Goal: Task Accomplishment & Management: Use online tool/utility

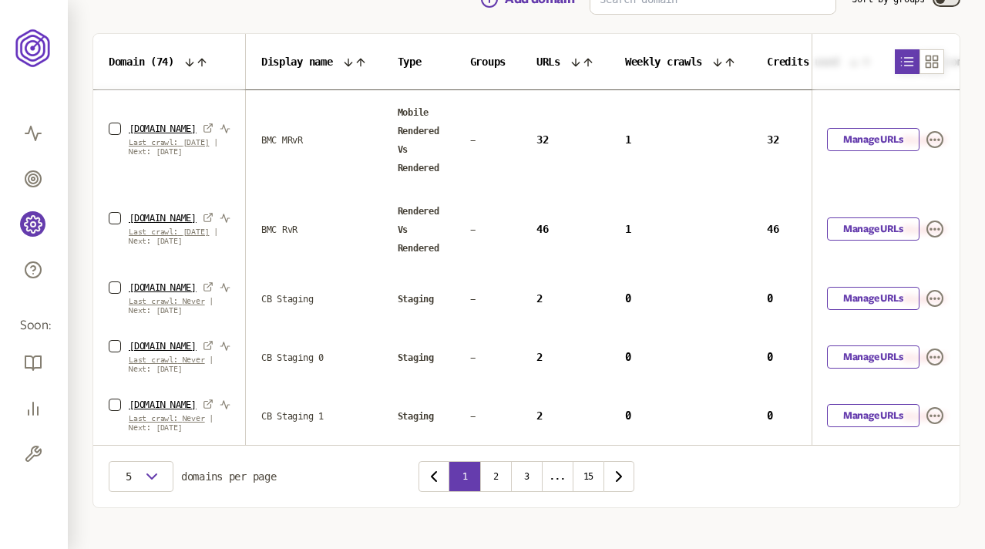
scroll to position [180, 0]
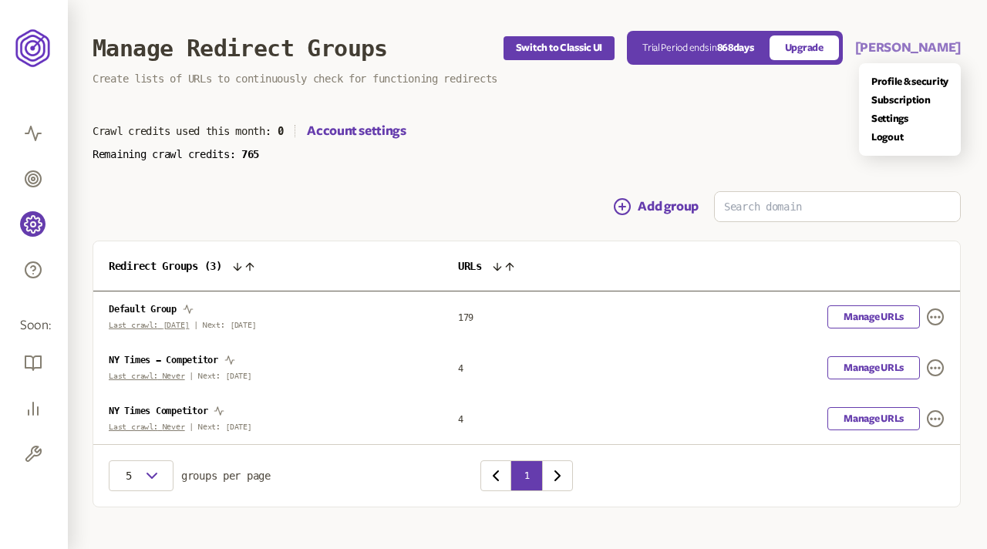
click at [935, 45] on button "[PERSON_NAME]" at bounding box center [908, 48] width 106 height 19
click at [517, 172] on main "Manage Redirect Groups Switch to Classic UI Trial Period ends in 868 days Upgra…" at bounding box center [526, 284] width 917 height 569
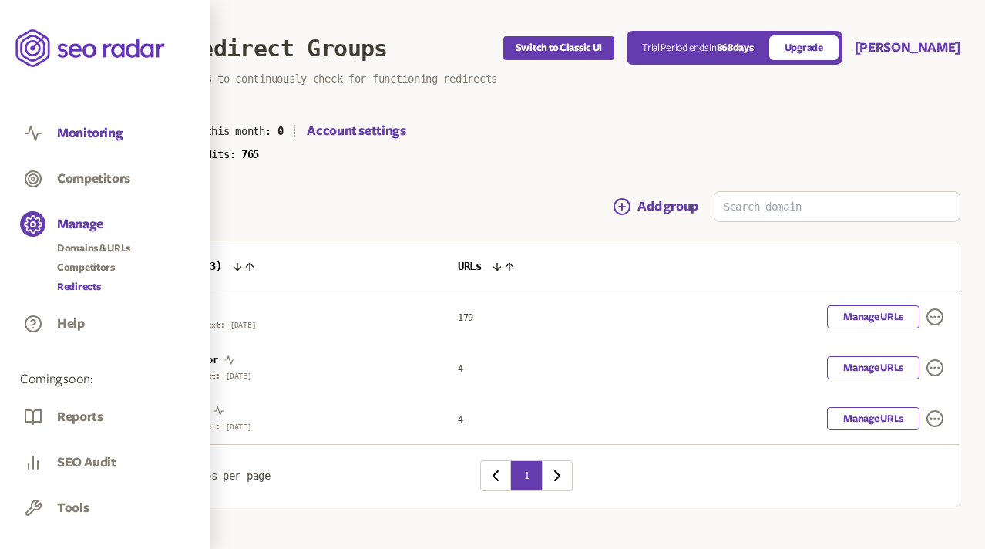
click at [90, 133] on button "Monitoring" at bounding box center [90, 133] width 66 height 17
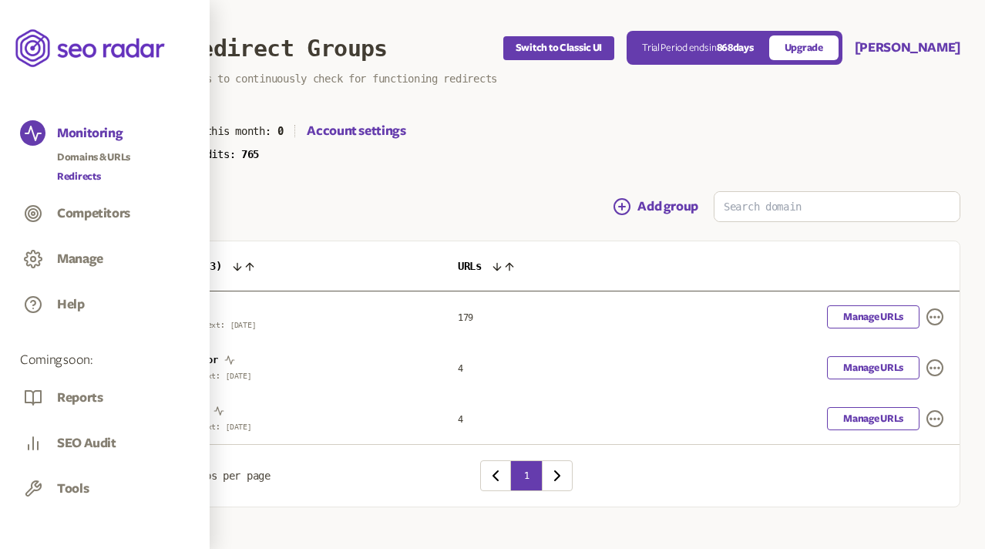
click at [84, 171] on link "Redirects" at bounding box center [93, 176] width 73 height 15
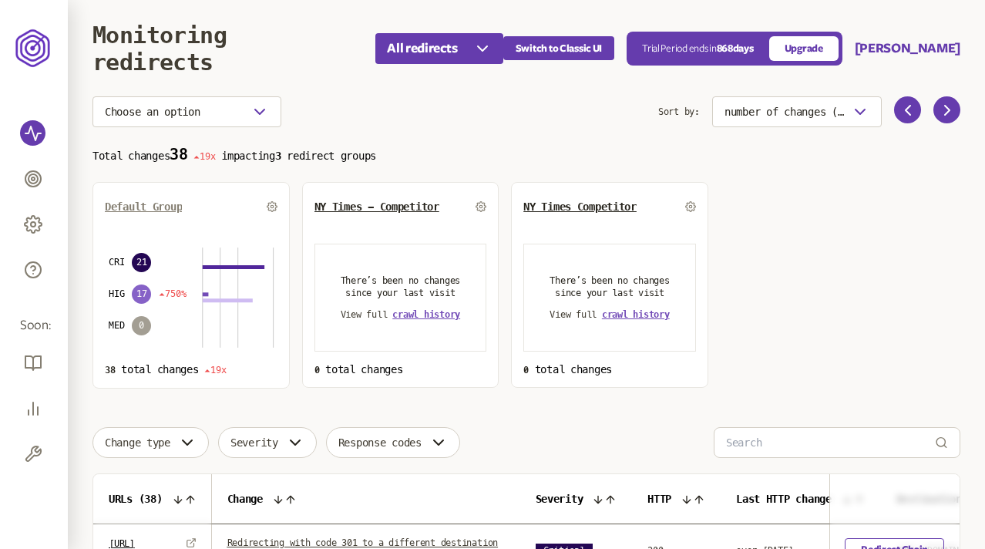
click at [153, 204] on span "Default Group" at bounding box center [143, 206] width 77 height 12
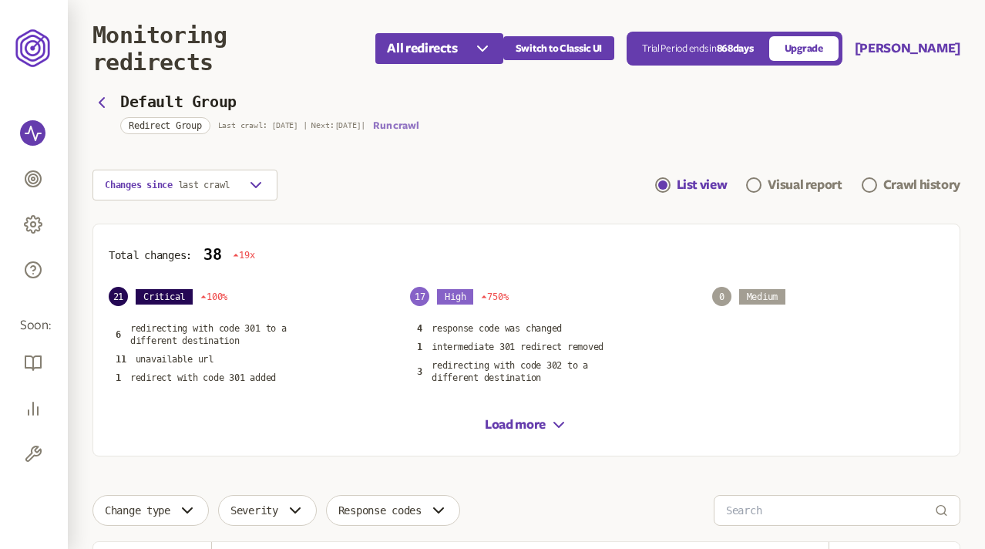
click at [399, 125] on button "Run crawl" at bounding box center [395, 125] width 45 height 12
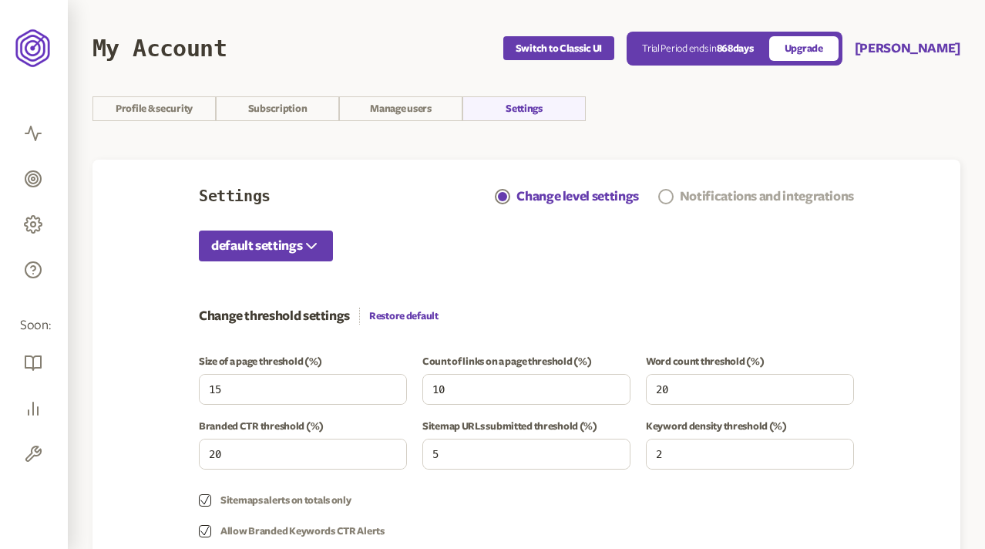
click at [750, 188] on div "Notifications and integrations" at bounding box center [767, 196] width 174 height 19
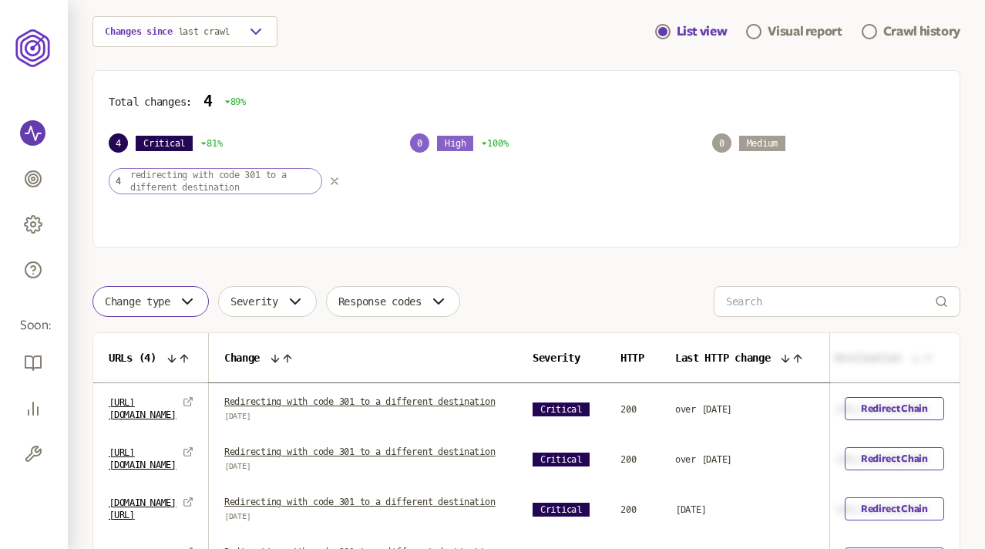
scroll to position [113, 0]
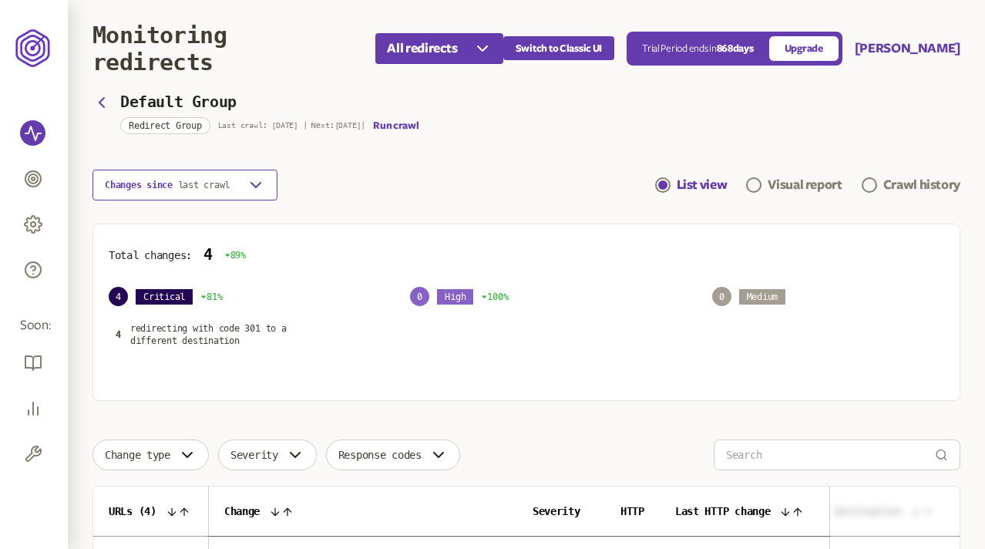
click at [176, 197] on button "Changes since last crawl" at bounding box center [185, 185] width 185 height 31
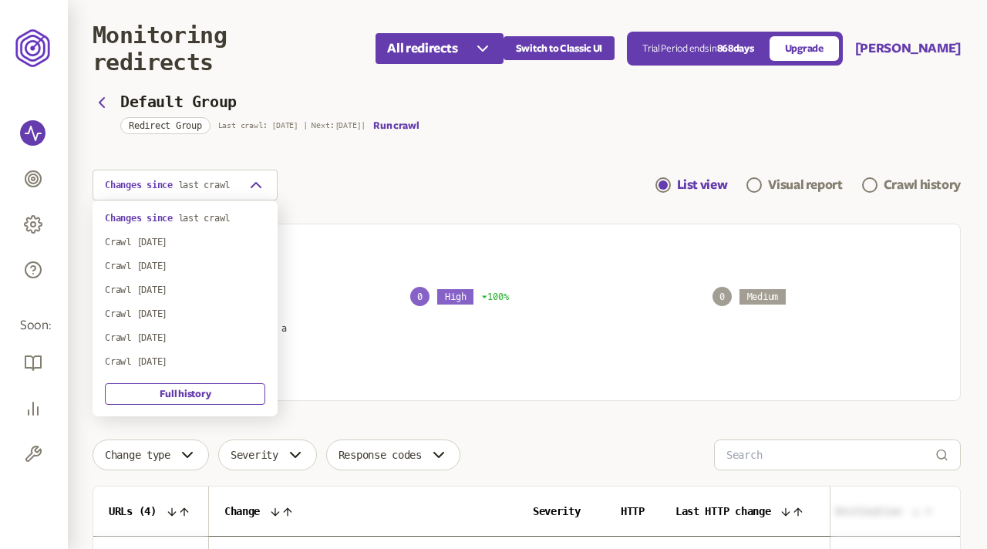
click at [351, 161] on section "Default Group Redirect Group Last crawl: 2 Sep | Next: 23 Jul | Run crawl Chang…" at bounding box center [527, 148] width 868 height 104
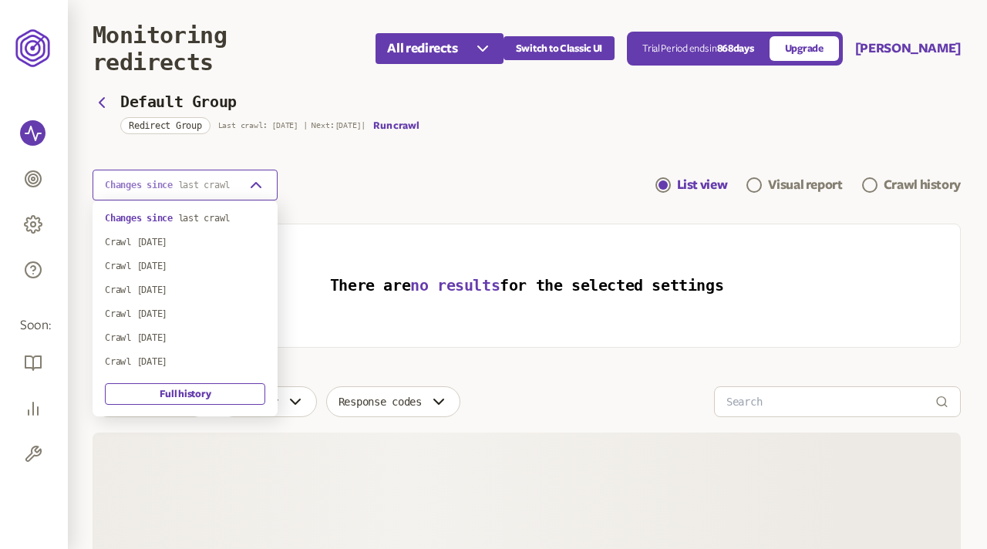
click at [194, 183] on span "last crawl" at bounding box center [204, 185] width 52 height 11
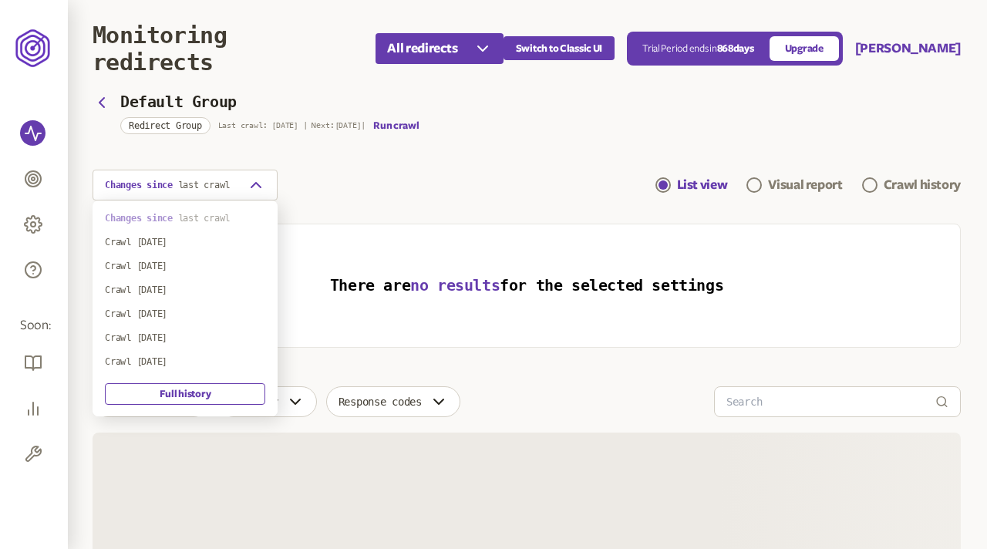
click at [190, 216] on span "last crawl" at bounding box center [204, 218] width 52 height 11
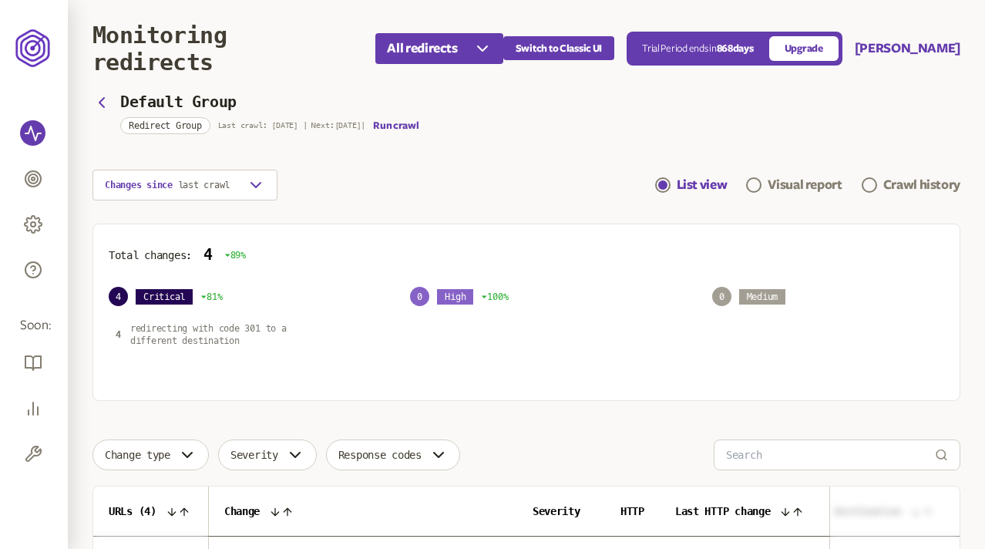
click at [207, 332] on p "redirecting with code 301 to a different destination" at bounding box center [223, 334] width 186 height 25
click at [103, 102] on icon "button" at bounding box center [102, 102] width 19 height 19
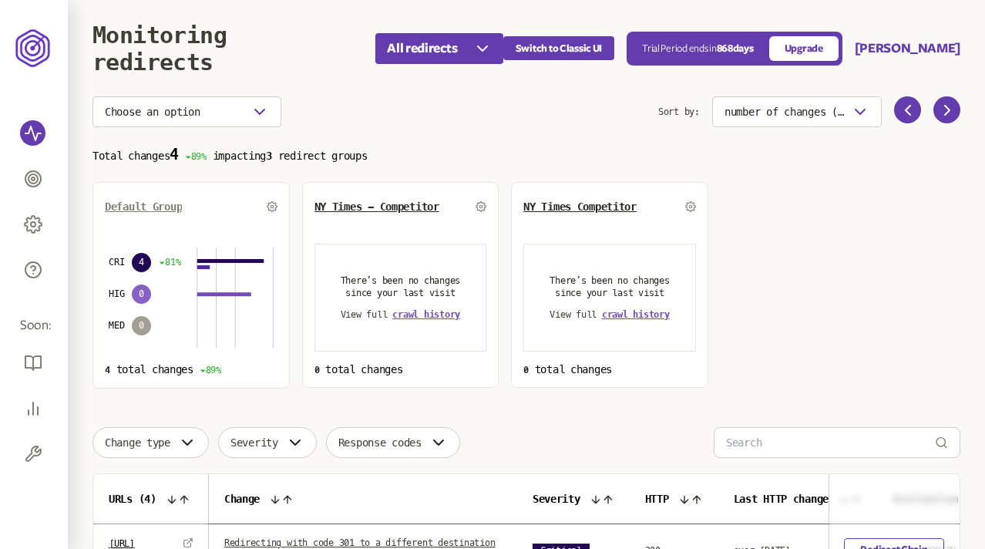
click at [132, 201] on span "Default Group" at bounding box center [143, 206] width 77 height 12
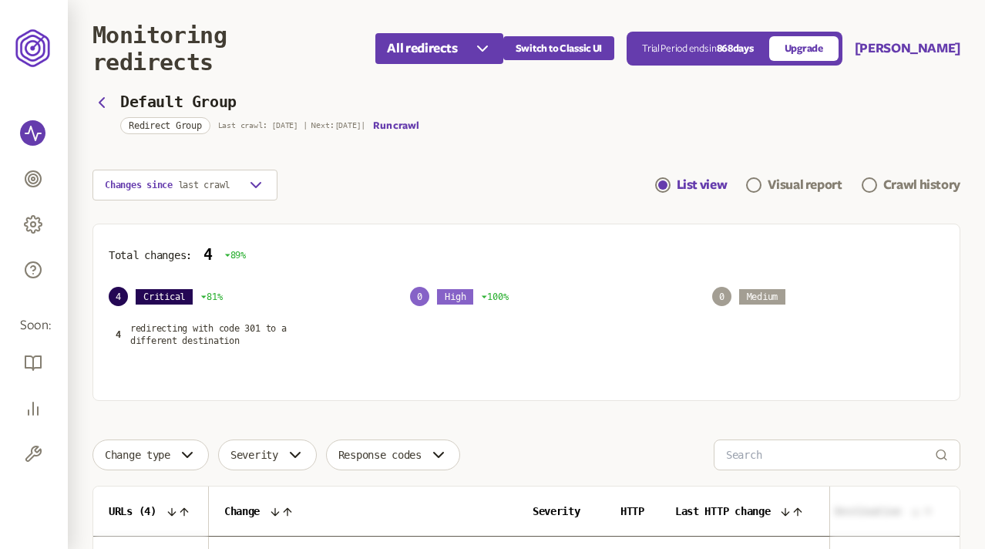
click at [538, 194] on div "Changes since last crawl List view Visual report Crawl history" at bounding box center [527, 185] width 868 height 31
click at [177, 338] on p "redirecting with code 301 to a different destination" at bounding box center [223, 334] width 186 height 25
click at [502, 169] on section "Default Group Redirect Group Last crawl: 2 Sep | Next: 23 Jul | Run crawl Chang…" at bounding box center [527, 148] width 868 height 104
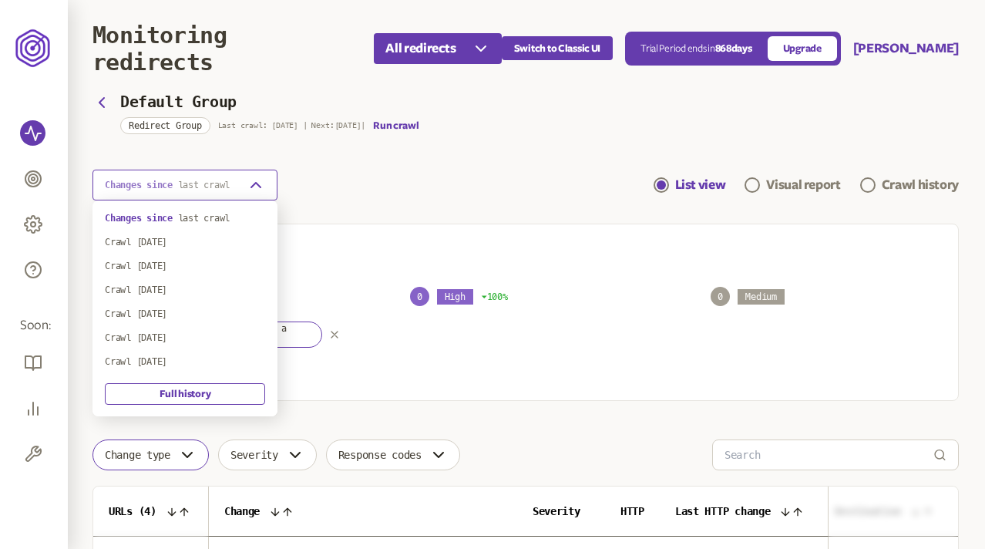
click at [204, 180] on span "last crawl" at bounding box center [204, 185] width 52 height 11
click at [177, 241] on div "Crawl [DATE]" at bounding box center [185, 242] width 160 height 12
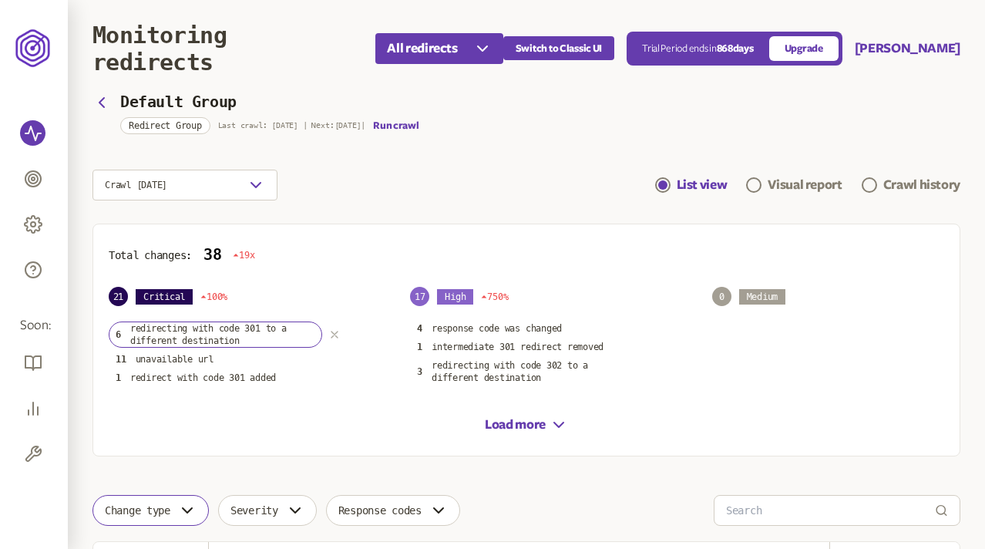
click at [335, 335] on icon "button" at bounding box center [335, 335] width 6 height 6
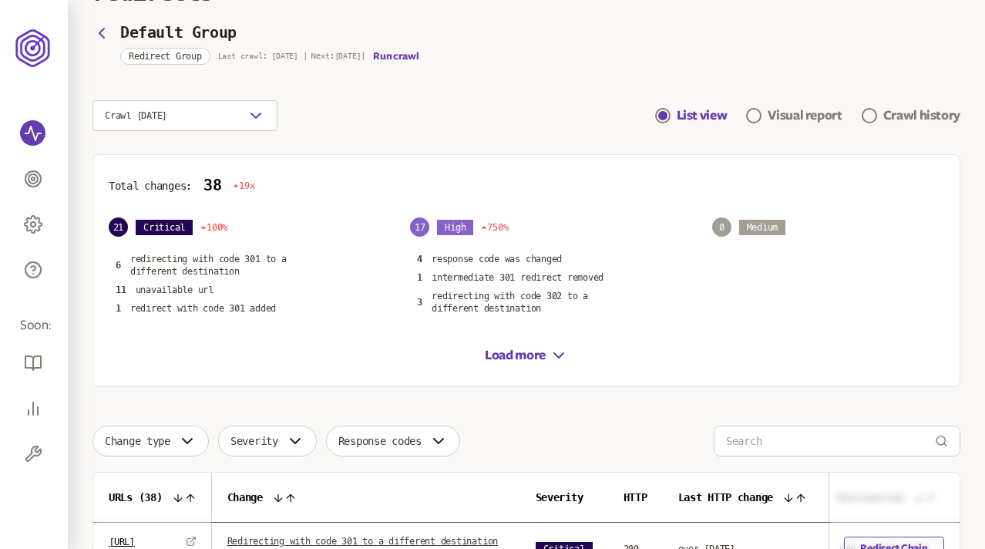
scroll to position [66, 0]
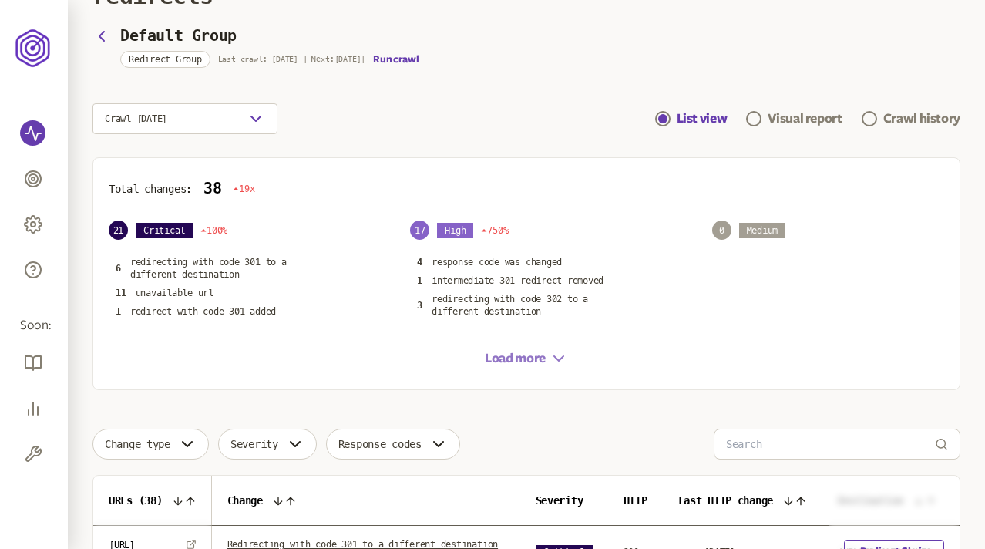
click at [547, 354] on button "Load more" at bounding box center [526, 358] width 83 height 19
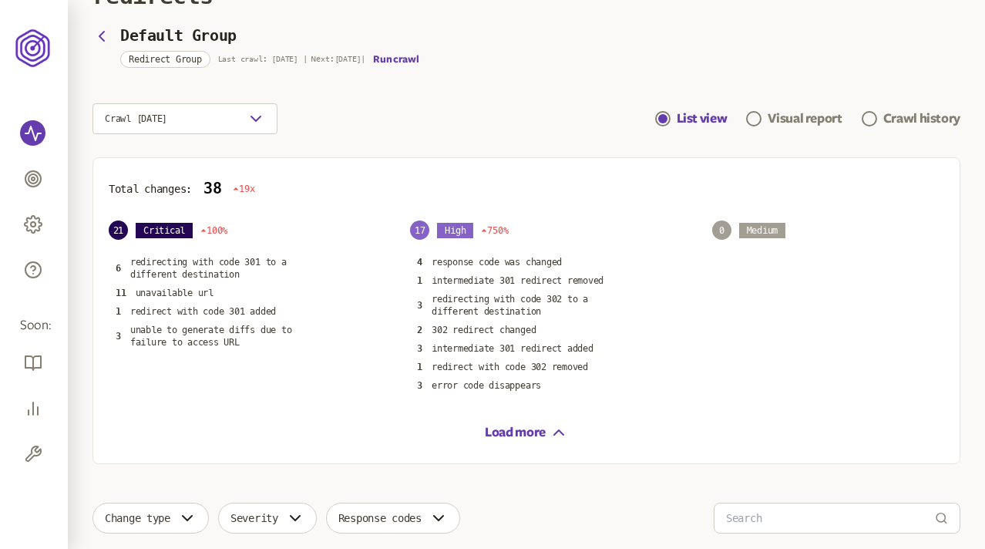
click at [544, 62] on div "Default Group Redirect Group Last crawl: [DATE] | Next: [DATE] | Run crawl" at bounding box center [527, 47] width 868 height 35
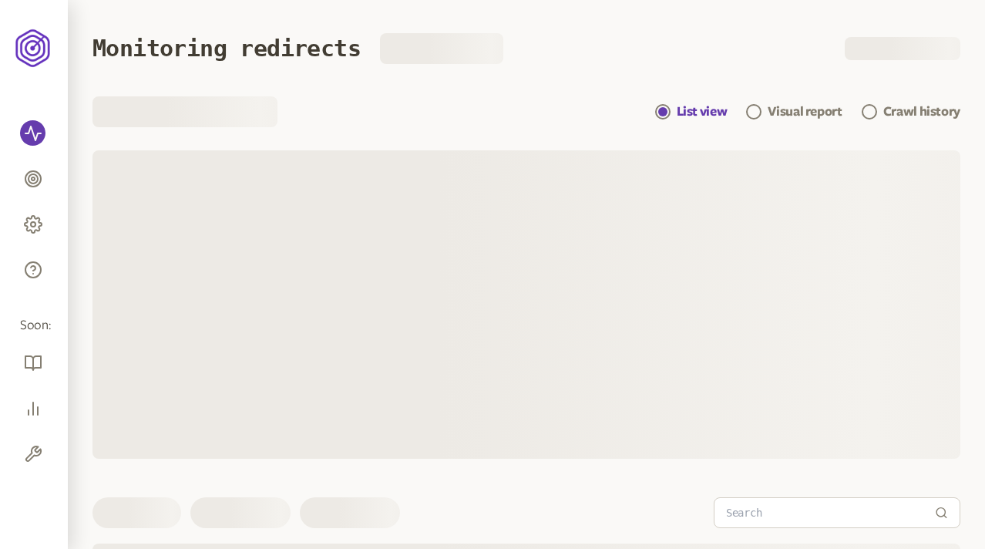
scroll to position [66, 0]
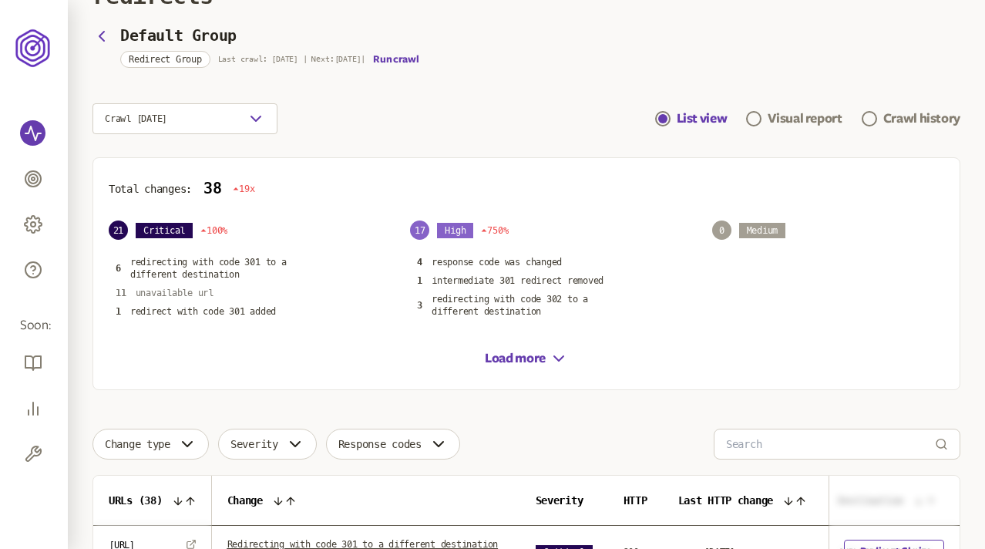
click at [195, 291] on p "unavailable url" at bounding box center [175, 293] width 78 height 12
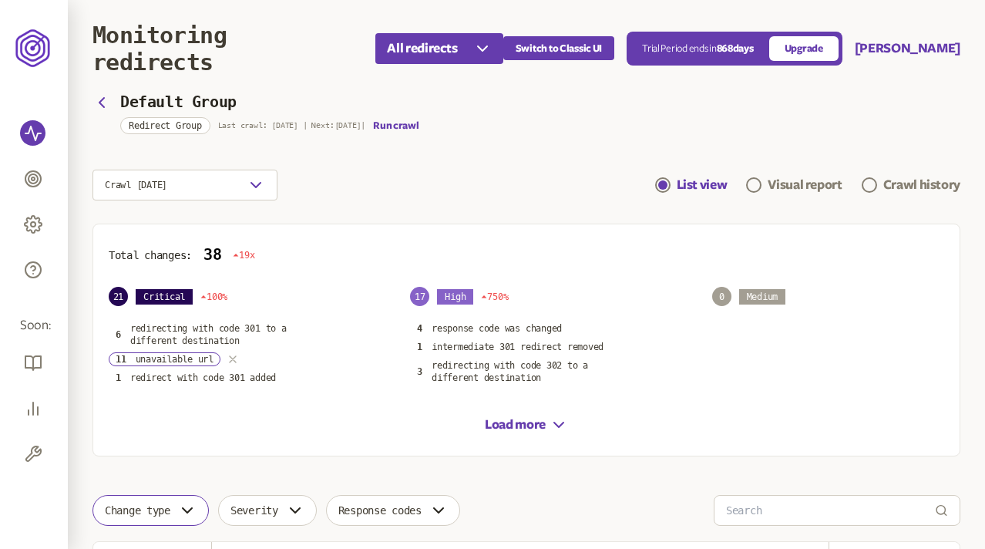
click at [234, 357] on icon "button" at bounding box center [233, 359] width 6 height 6
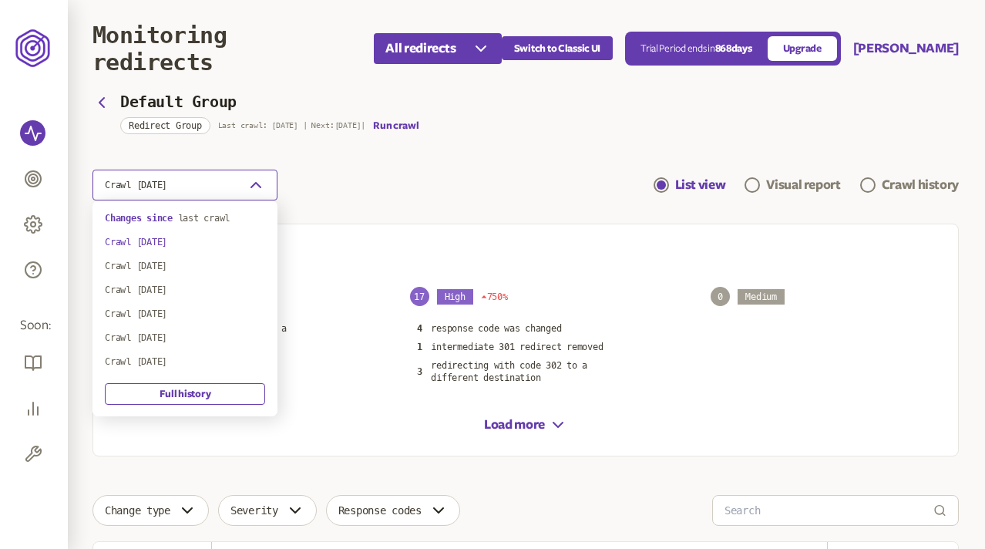
click at [225, 187] on button "Crawl [DATE]" at bounding box center [185, 185] width 185 height 31
click at [192, 218] on span "last crawl" at bounding box center [204, 218] width 52 height 11
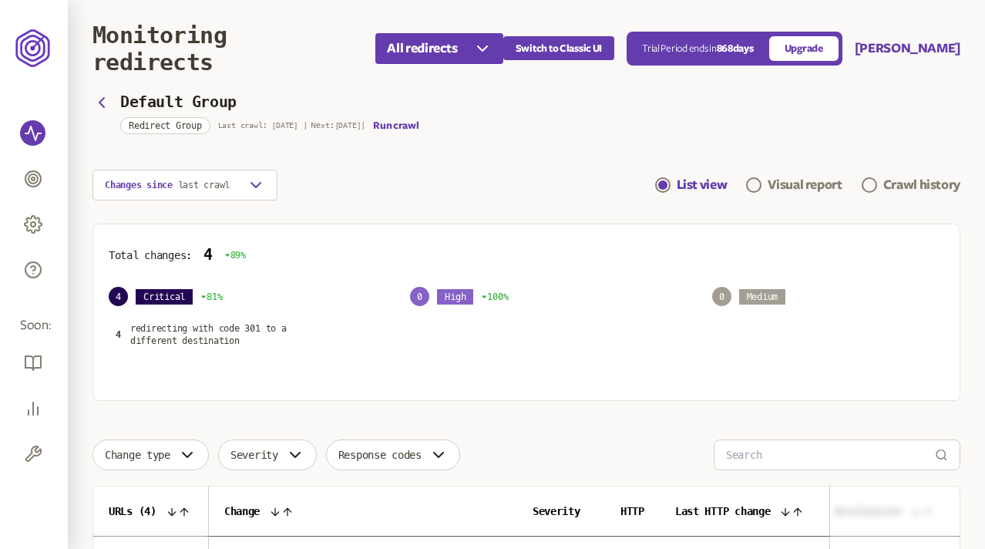
scroll to position [19, 0]
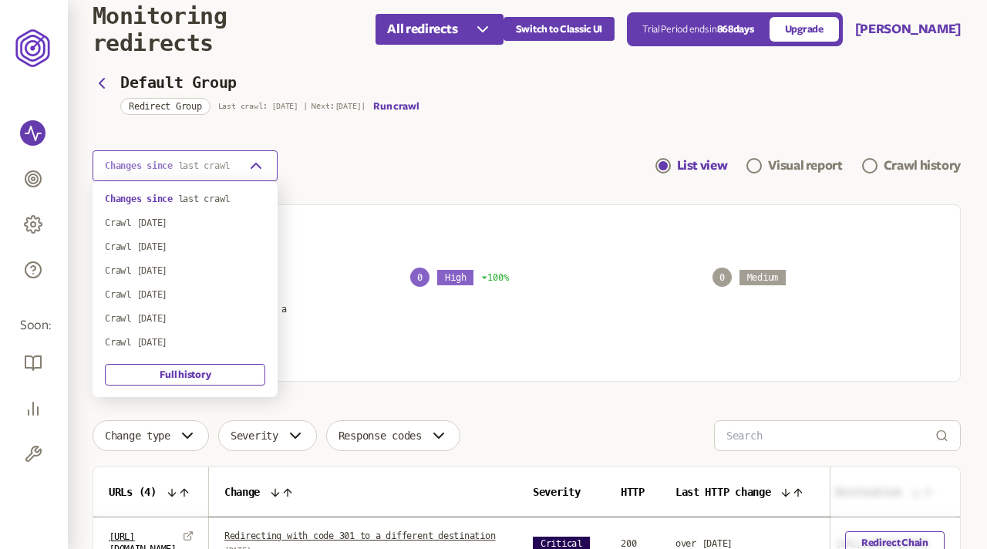
click at [187, 170] on span "last crawl" at bounding box center [204, 165] width 52 height 11
click at [184, 248] on div "Crawl [DATE]" at bounding box center [185, 247] width 160 height 12
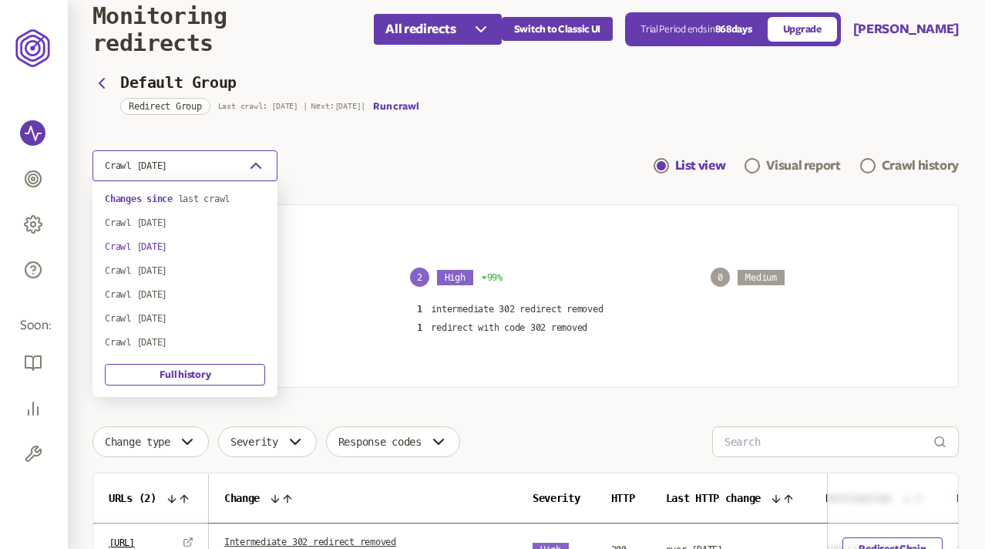
click at [229, 172] on button "Crawl [DATE]" at bounding box center [185, 165] width 185 height 31
click at [185, 224] on div "Crawl [DATE]" at bounding box center [185, 223] width 160 height 12
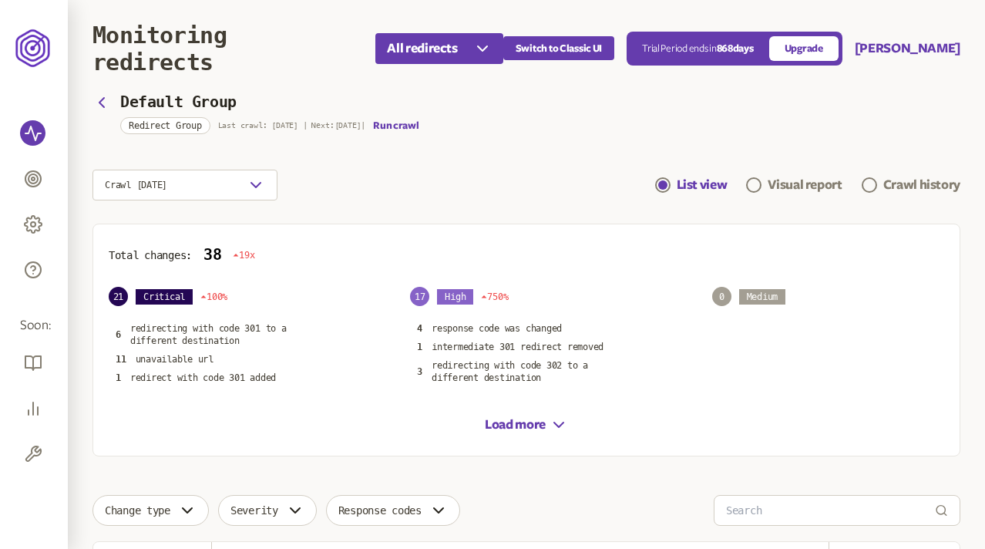
click at [498, 157] on section "Default Group Redirect Group Last crawl: [DATE] | Next: [DATE] | Run crawl Craw…" at bounding box center [527, 148] width 868 height 104
